Goal: Task Accomplishment & Management: Manage account settings

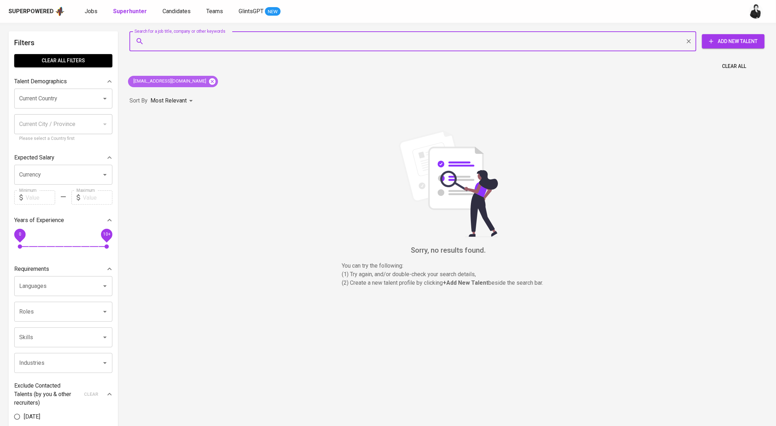
click at [208, 81] on icon at bounding box center [212, 82] width 8 height 8
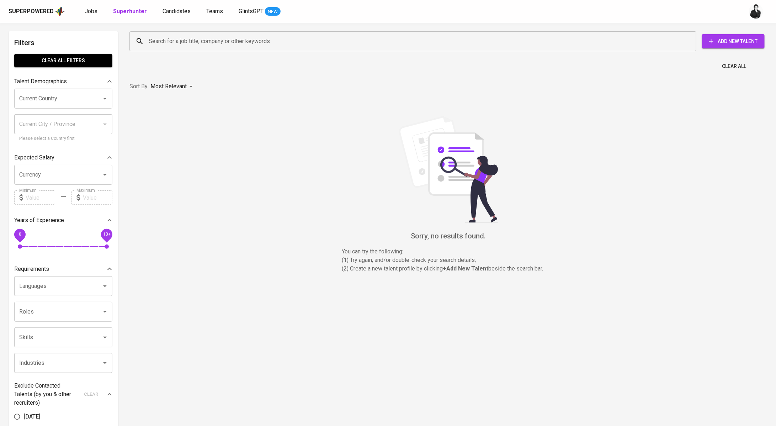
click at [200, 46] on input "Search for a job title, company or other keywords" at bounding box center [415, 42] width 536 height 14
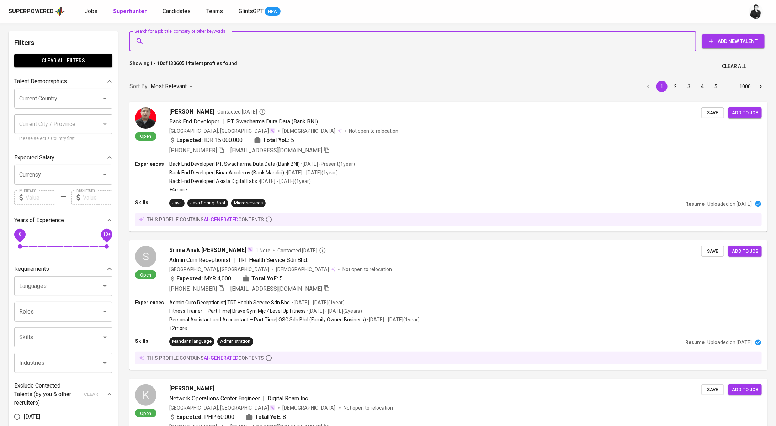
paste input "[EMAIL_ADDRESS][DOMAIN_NAME]"
type input "[EMAIL_ADDRESS][DOMAIN_NAME]"
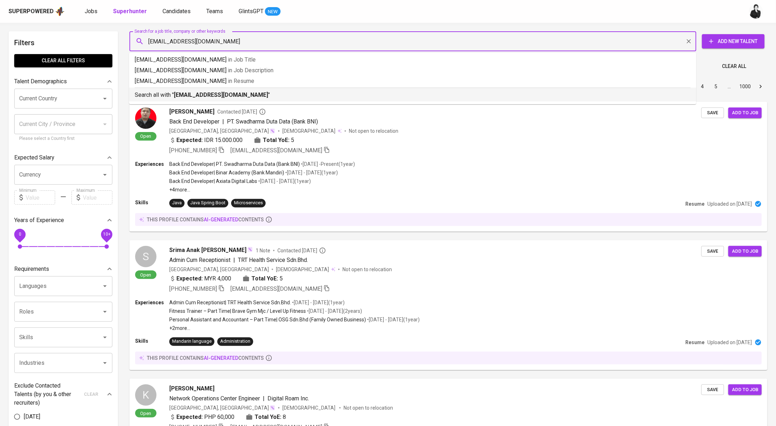
click at [196, 97] on b "[EMAIL_ADDRESS][DOMAIN_NAME]" at bounding box center [221, 94] width 94 height 7
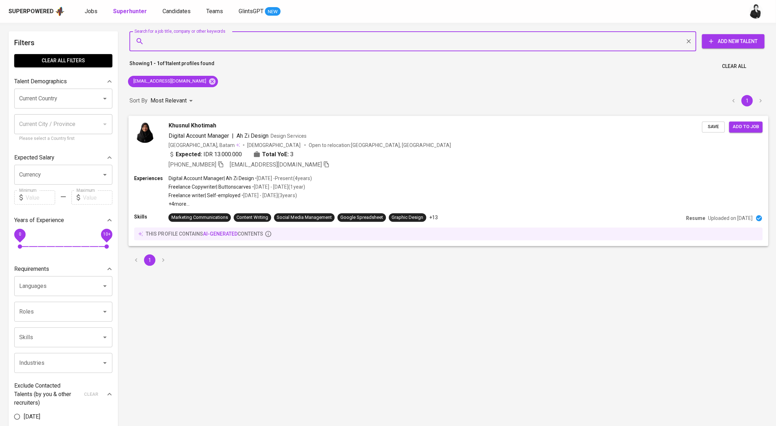
click at [194, 123] on span "Khusnul Khotimah" at bounding box center [193, 125] width 48 height 9
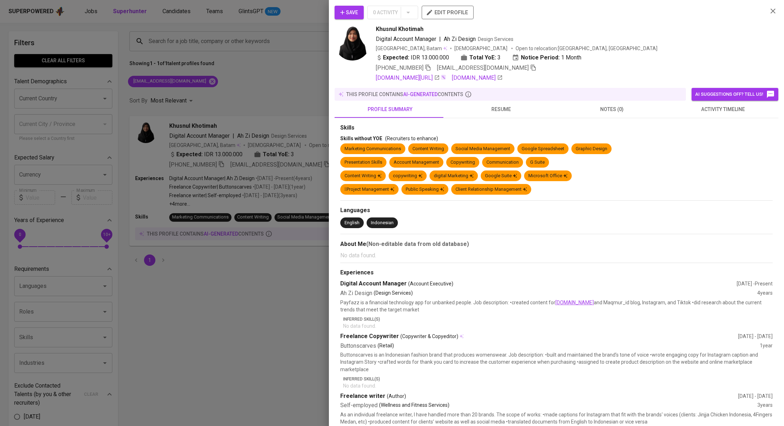
click at [702, 122] on div "Skills Skills without YOE (Recruiters to enhance) Marketing Communications Cont…" at bounding box center [557, 432] width 444 height 629
click at [719, 115] on button "activity timeline" at bounding box center [723, 109] width 111 height 17
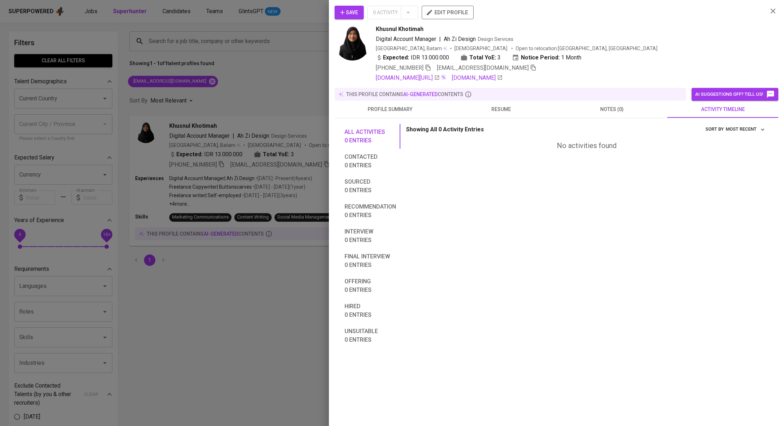
click at [406, 101] on button "profile summary" at bounding box center [390, 109] width 111 height 17
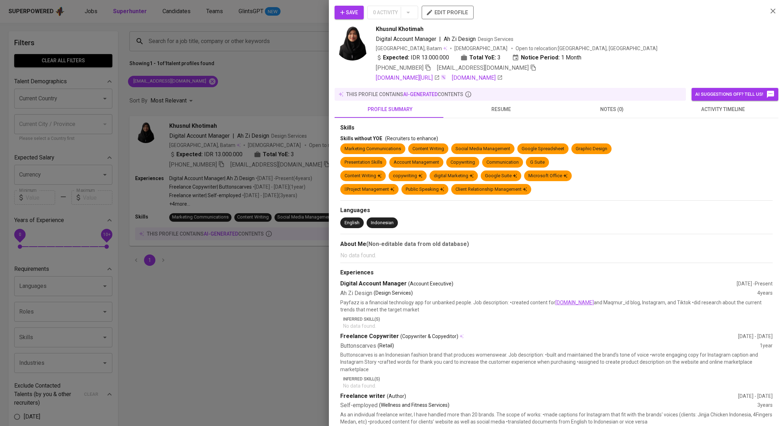
click at [357, 9] on span "Save" at bounding box center [349, 12] width 18 height 9
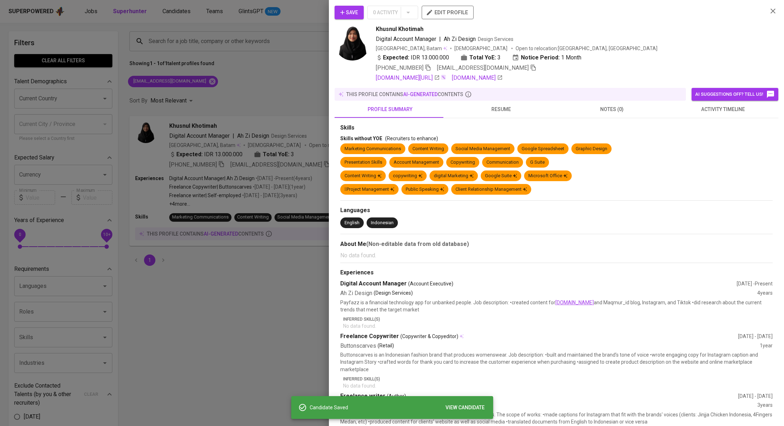
click at [292, 77] on div at bounding box center [392, 213] width 784 height 426
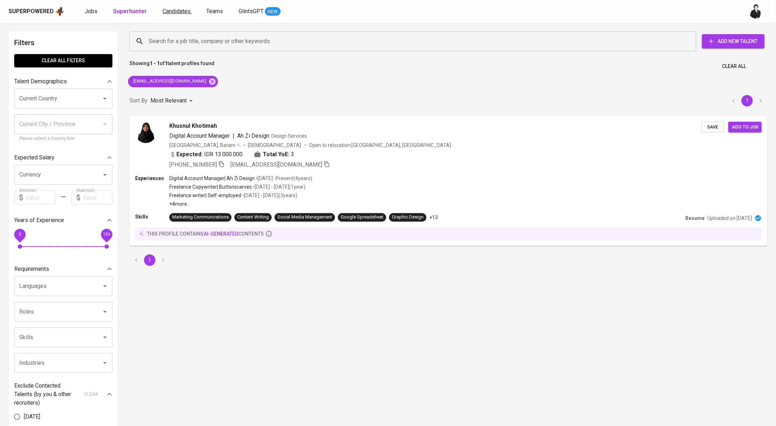
click at [166, 11] on span "Candidates" at bounding box center [177, 11] width 28 height 7
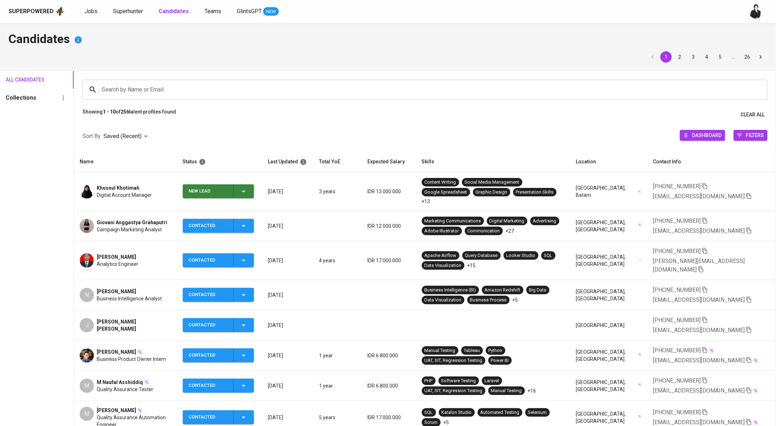
click at [251, 184] on span "New Lead" at bounding box center [218, 191] width 65 height 14
click at [228, 221] on li "Contacted" at bounding box center [220, 217] width 71 height 13
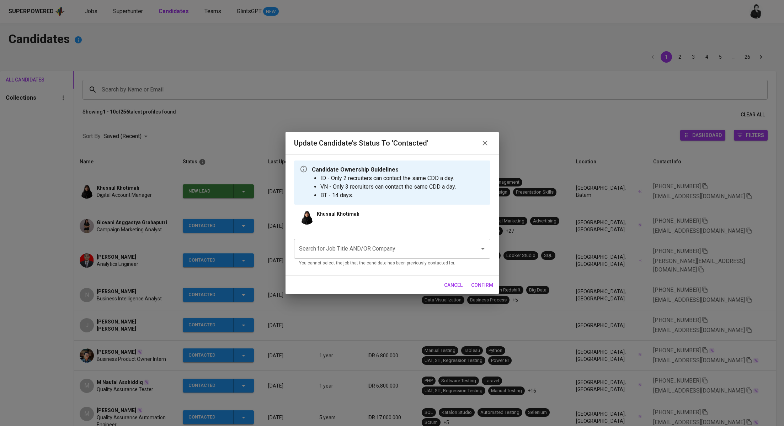
click at [394, 248] on input "Search for Job Title AND/OR Company" at bounding box center [382, 249] width 170 height 14
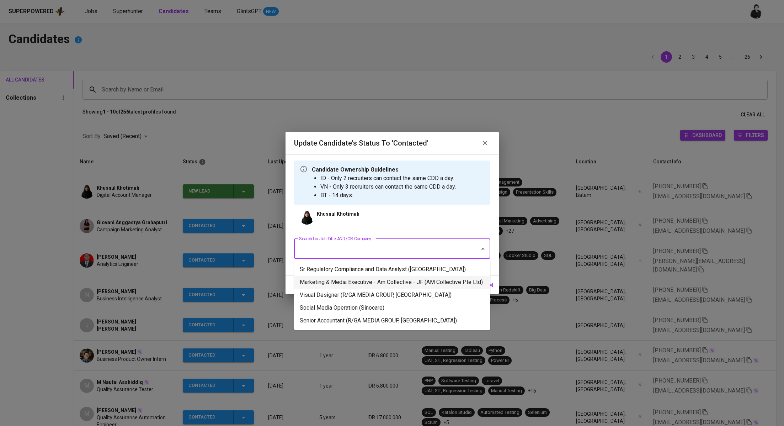
click at [391, 289] on li "Marketing & Media Executive - Am Collective - JF (AM Collective Pte Ltd)" at bounding box center [392, 282] width 196 height 13
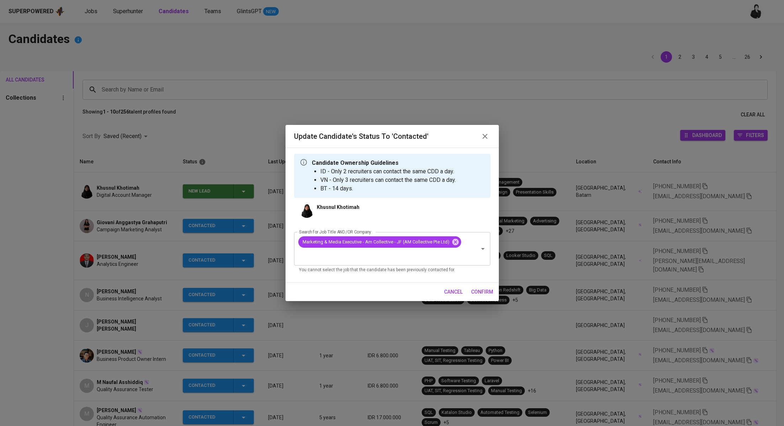
click at [484, 292] on span "confirm" at bounding box center [482, 291] width 22 height 9
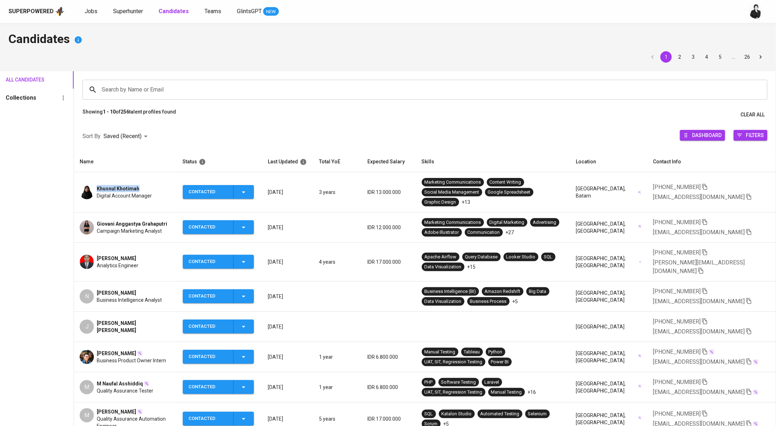
drag, startPoint x: 147, startPoint y: 187, endPoint x: 96, endPoint y: 187, distance: 50.5
click at [96, 187] on div "[PERSON_NAME] Digital Account Manager" at bounding box center [125, 192] width 91 height 14
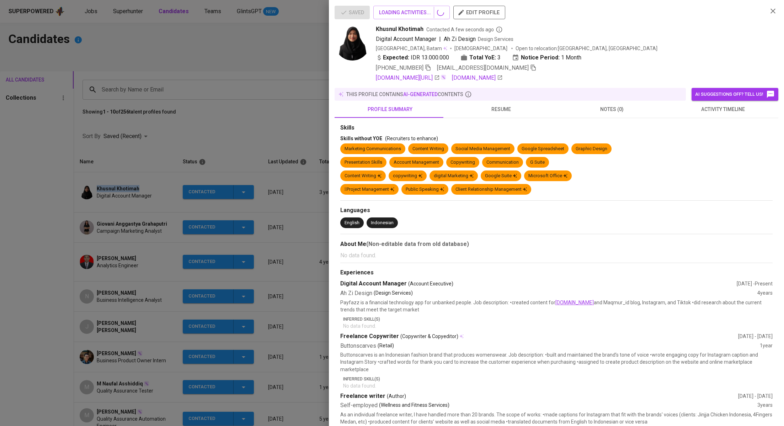
copy span "Khusnul Khotimah"
